Goal: Task Accomplishment & Management: Use online tool/utility

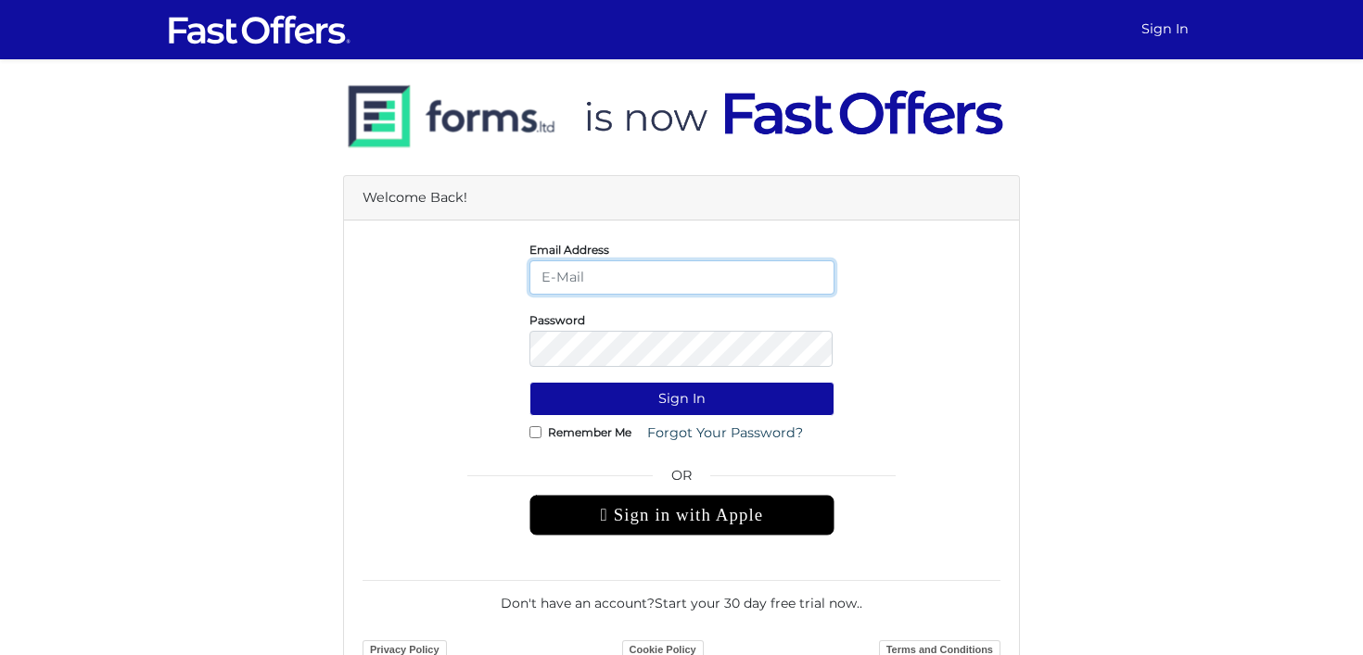
type input "leslie@lesliealvarezproperties.com"
click at [636, 388] on form "Email Address leslie@lesliealvarezproperties.com Password Sign In Remember Me" at bounding box center [682, 452] width 638 height 426
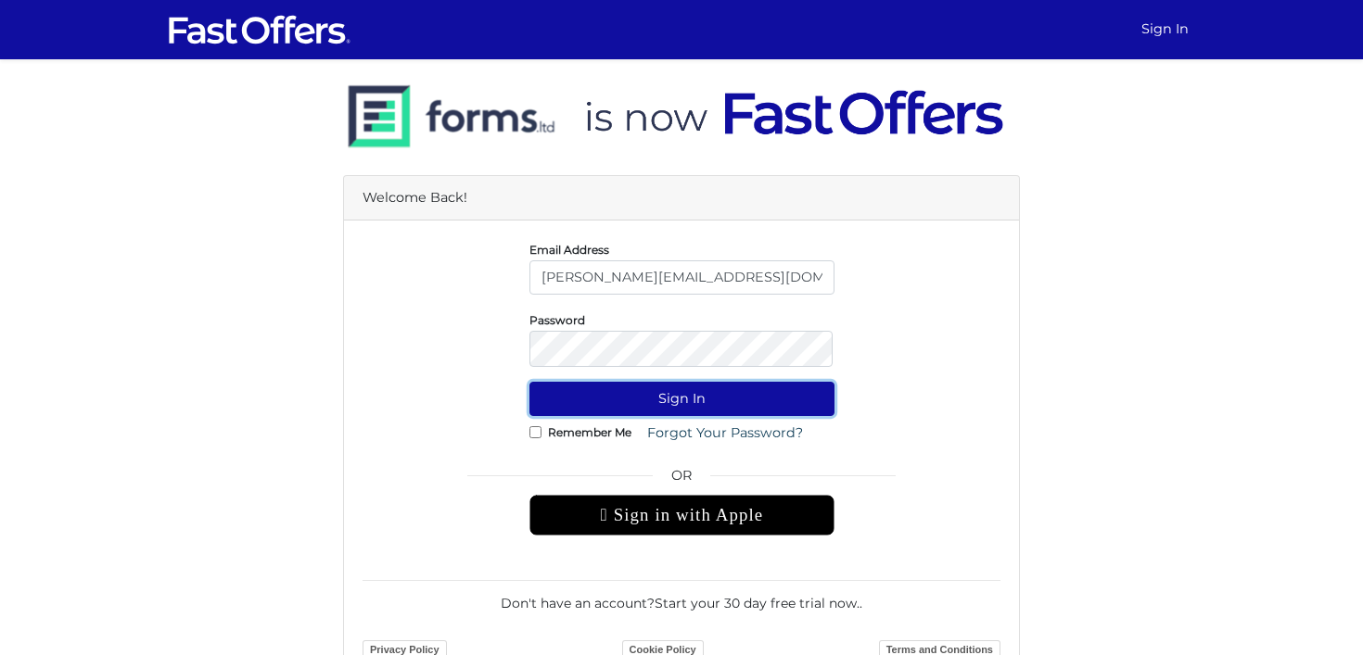
click at [636, 411] on button "Sign In" at bounding box center [681, 399] width 305 height 34
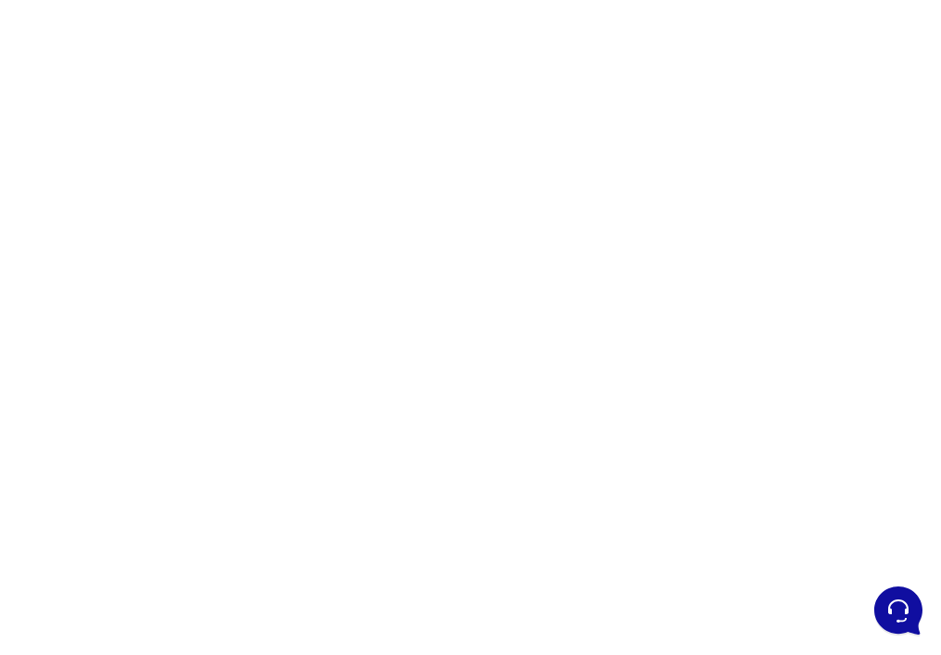
scroll to position [332, 0]
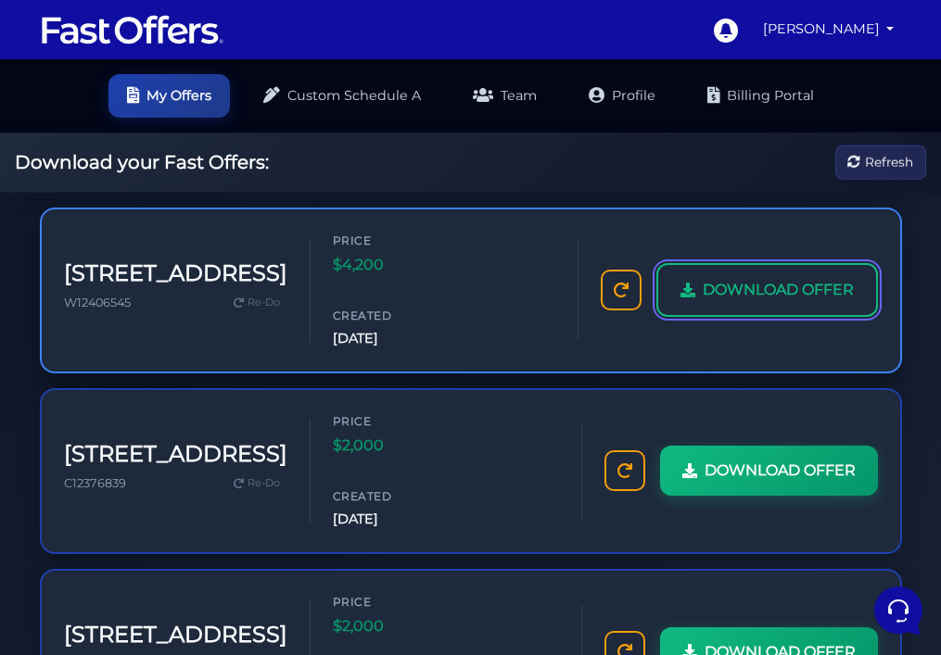
click at [753, 302] on span "DOWNLOAD OFFER" at bounding box center [778, 290] width 151 height 24
